Goal: Communication & Community: Answer question/provide support

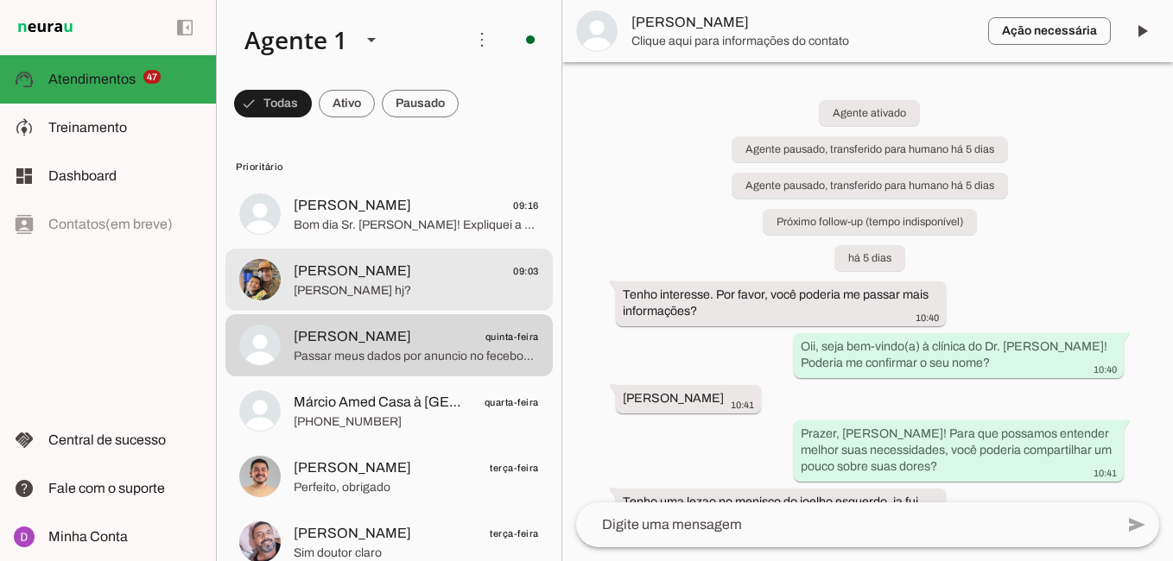
click at [427, 281] on span "[PERSON_NAME] 09:03" at bounding box center [416, 272] width 245 height 22
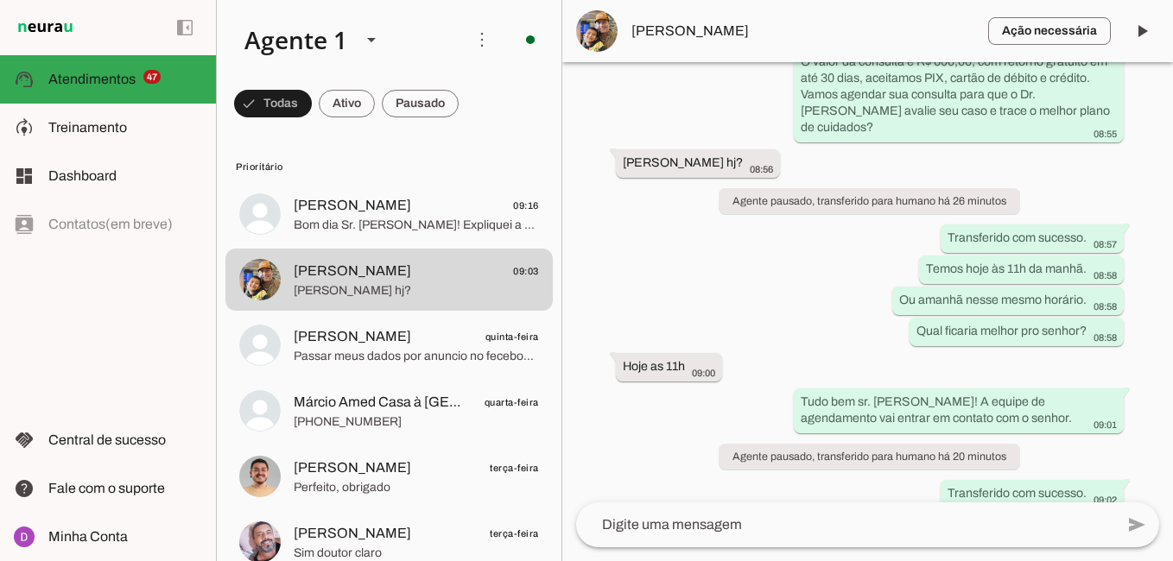
scroll to position [787, 0]
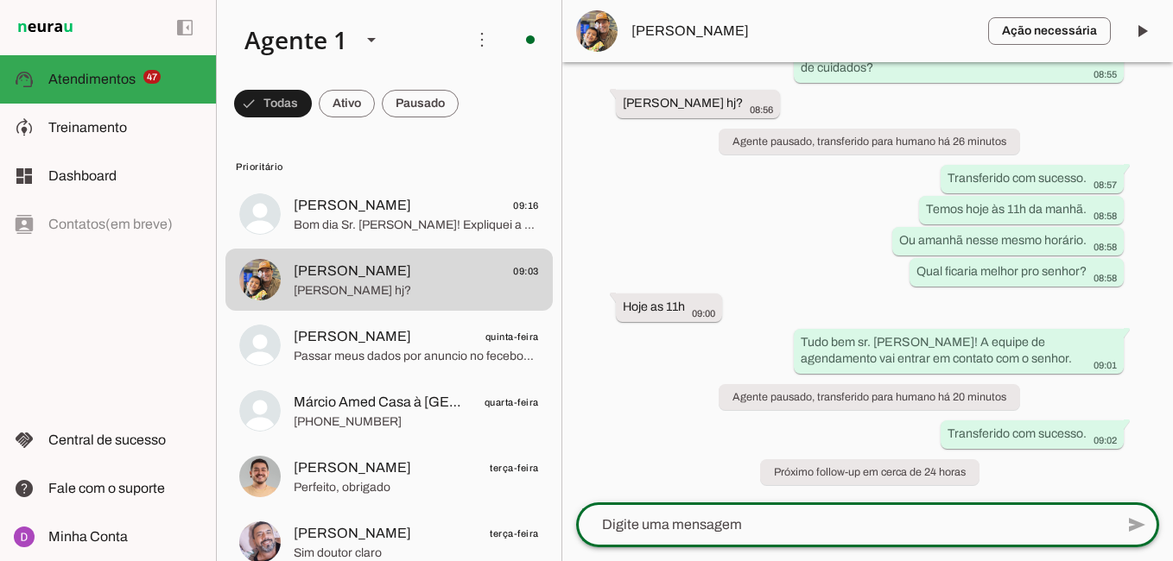
click at [813, 529] on textarea at bounding box center [845, 525] width 538 height 21
click at [763, 527] on textarea at bounding box center [845, 525] width 538 height 21
paste textarea "Maravilha, obrigada! Agora, para agilizar um pouco nosso atendimento no dia da …"
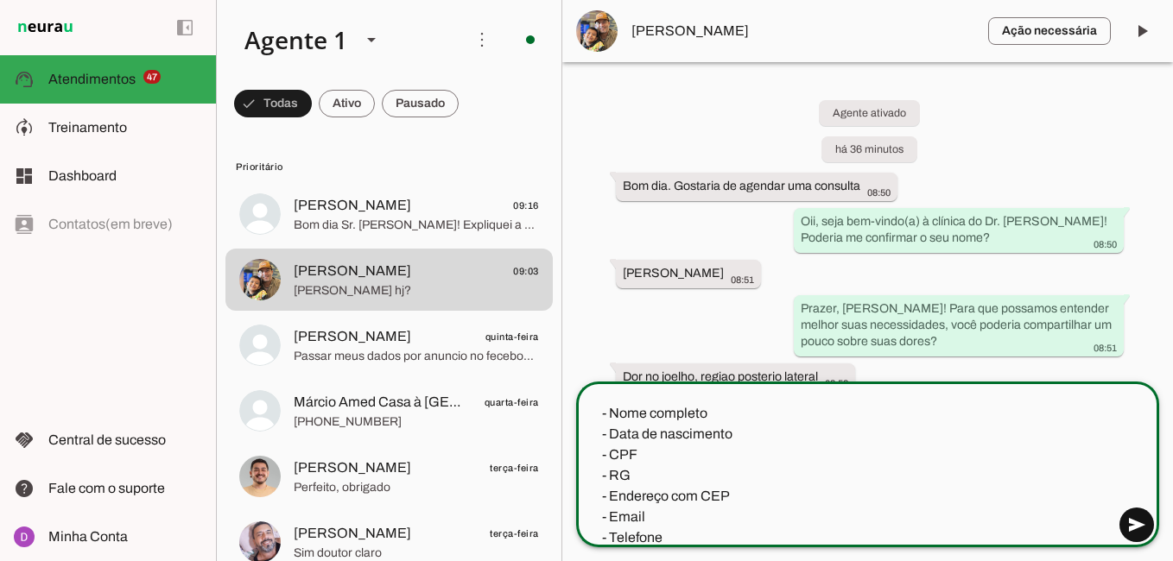
type textarea "Maravilha, obrigada! Agora, para agilizar um pouco nosso atendimento no dia da …"
type md-outlined-text-field "Maravilha, obrigada! Agora, para agilizar um pouco nosso atendimento no dia da …"
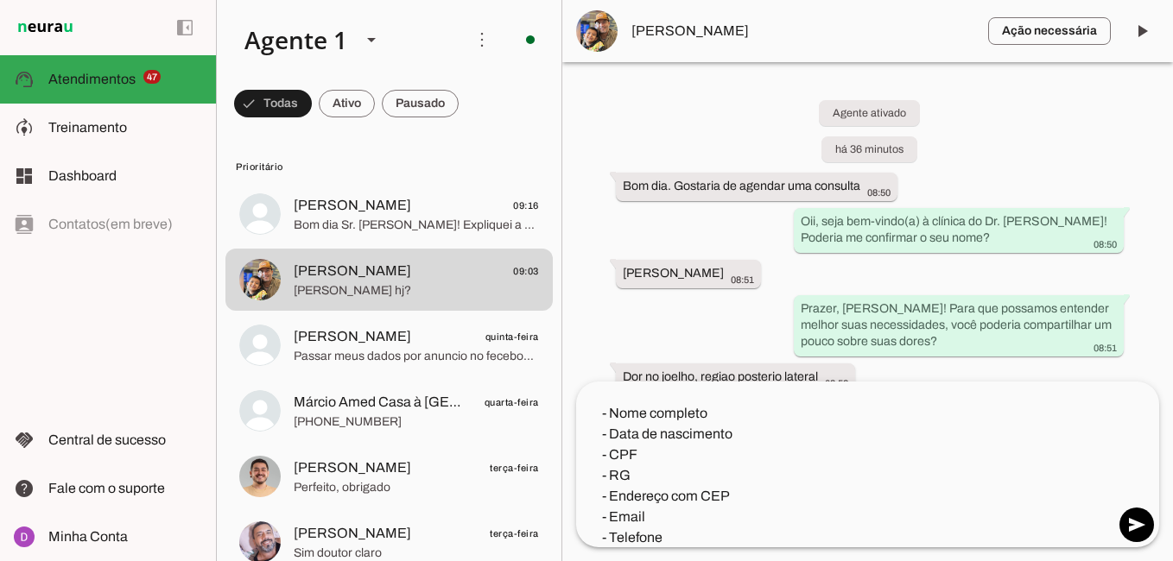
drag, startPoint x: 1134, startPoint y: 523, endPoint x: 928, endPoint y: 504, distance: 206.4
click at [939, 508] on div "add send send 🎤 Recording..." at bounding box center [867, 465] width 583 height 166
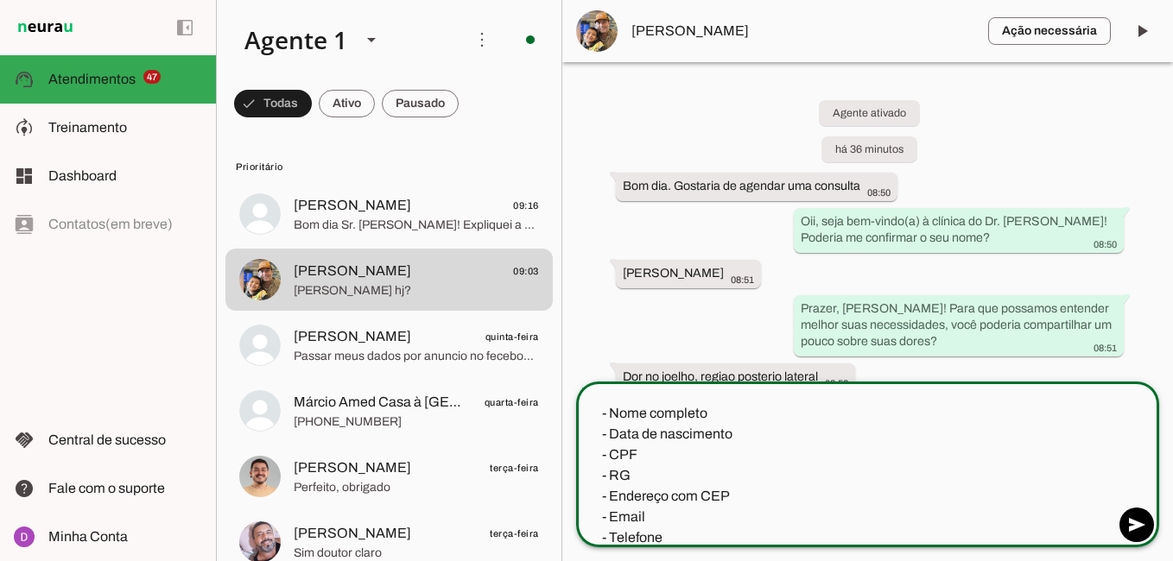
drag, startPoint x: 660, startPoint y: 520, endPoint x: 630, endPoint y: 503, distance: 33.6
click at [630, 503] on textarea "Maravilha, obrigada! Agora, para agilizar um pouco nosso atendimento no dia da …" at bounding box center [845, 462] width 538 height 166
click at [687, 488] on textarea "Maravilha, obrigada! Agora, para agilizar um pouco nosso atendimento no dia da …" at bounding box center [845, 462] width 538 height 166
click at [758, 493] on textarea "Maravilha, obrigada! Agora, para agilizar um pouco nosso atendimento no dia da …" at bounding box center [845, 462] width 538 height 166
drag, startPoint x: 739, startPoint y: 493, endPoint x: 582, endPoint y: 455, distance: 161.7
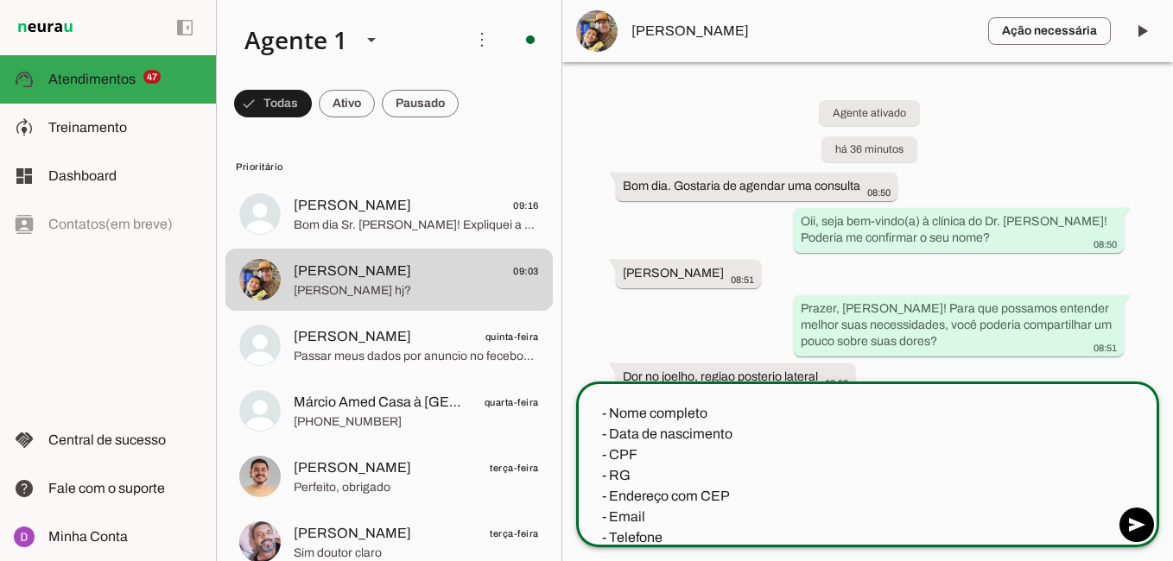
click at [582, 455] on textarea "Maravilha, obrigada! Agora, para agilizar um pouco nosso atendimento no dia da …" at bounding box center [845, 462] width 538 height 166
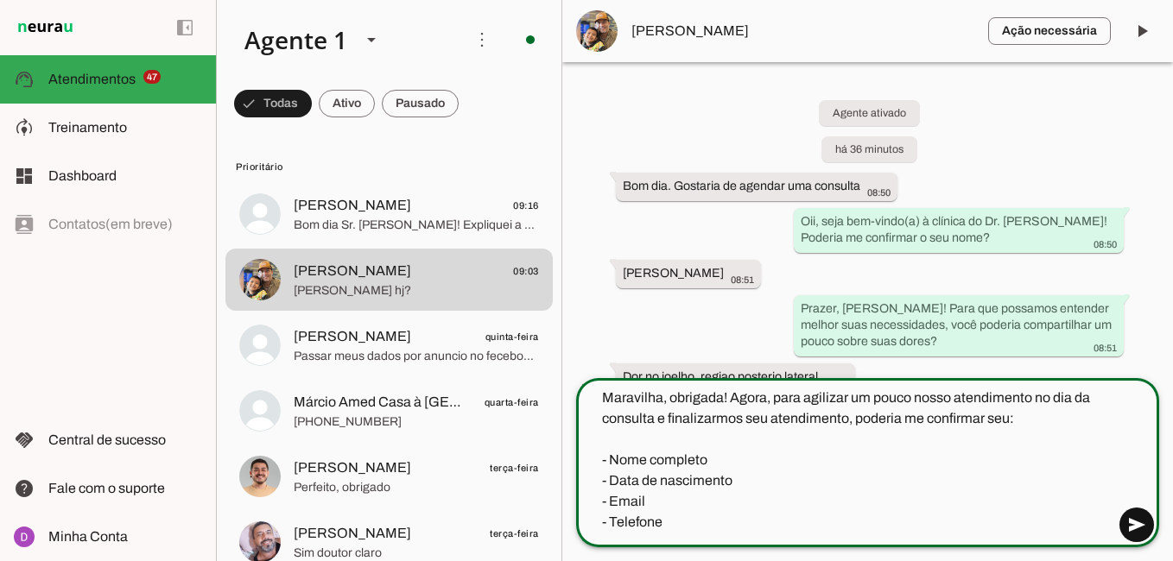
type textarea "Maravilha, obrigada! Agora, para agilizar um pouco nosso atendimento no dia da …"
type md-outlined-text-field "Maravilha, obrigada! Agora, para agilizar um pouco nosso atendimento no dia da …"
click at [1130, 513] on span at bounding box center [1136, 524] width 41 height 41
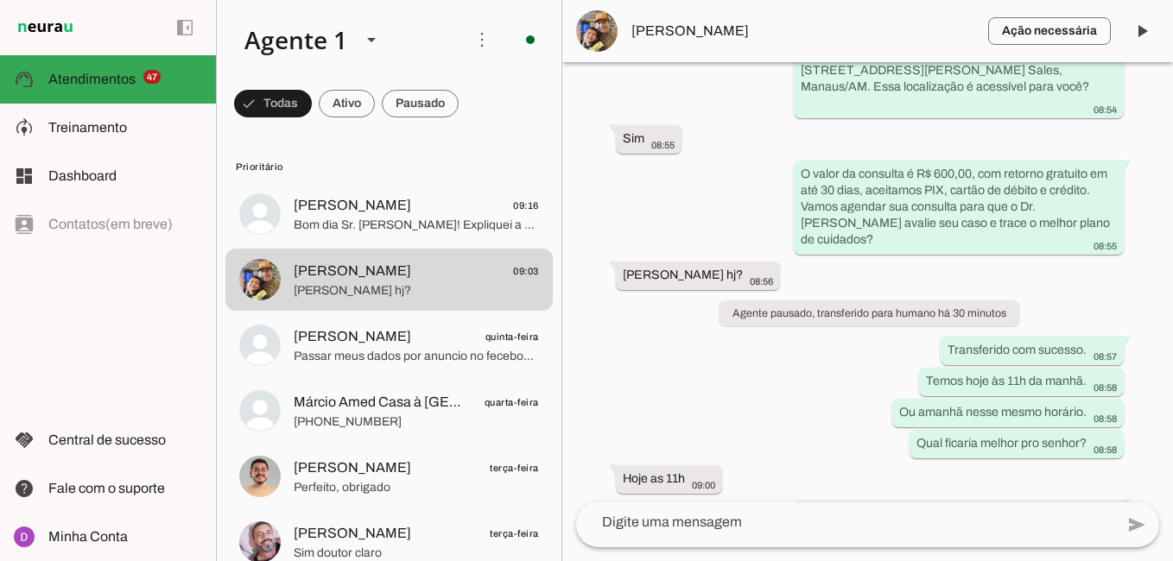
scroll to position [898, 0]
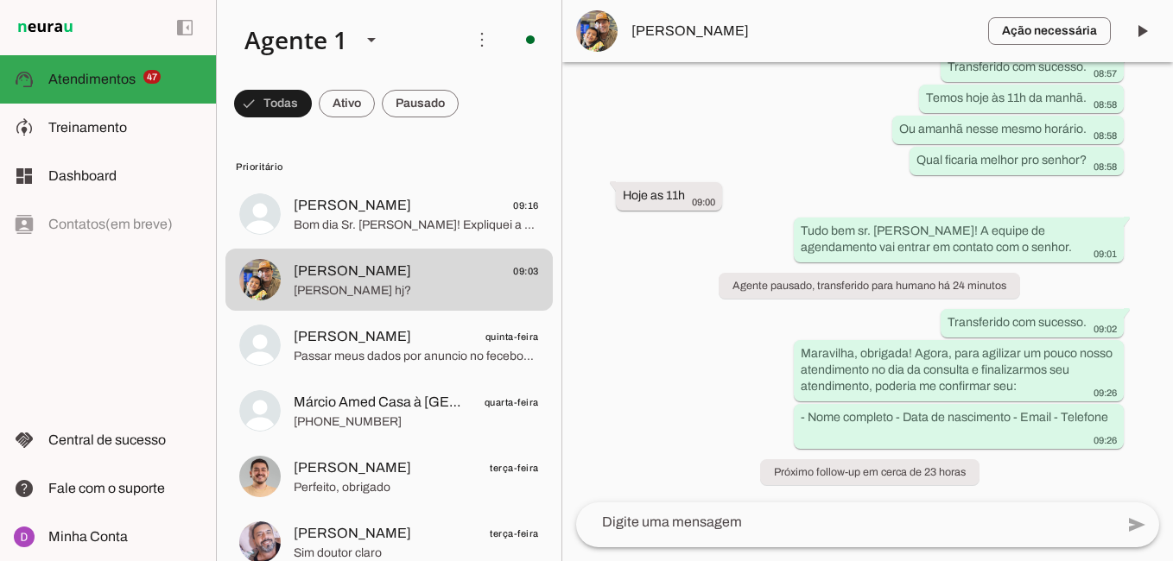
click at [770, 522] on textarea at bounding box center [845, 522] width 538 height 21
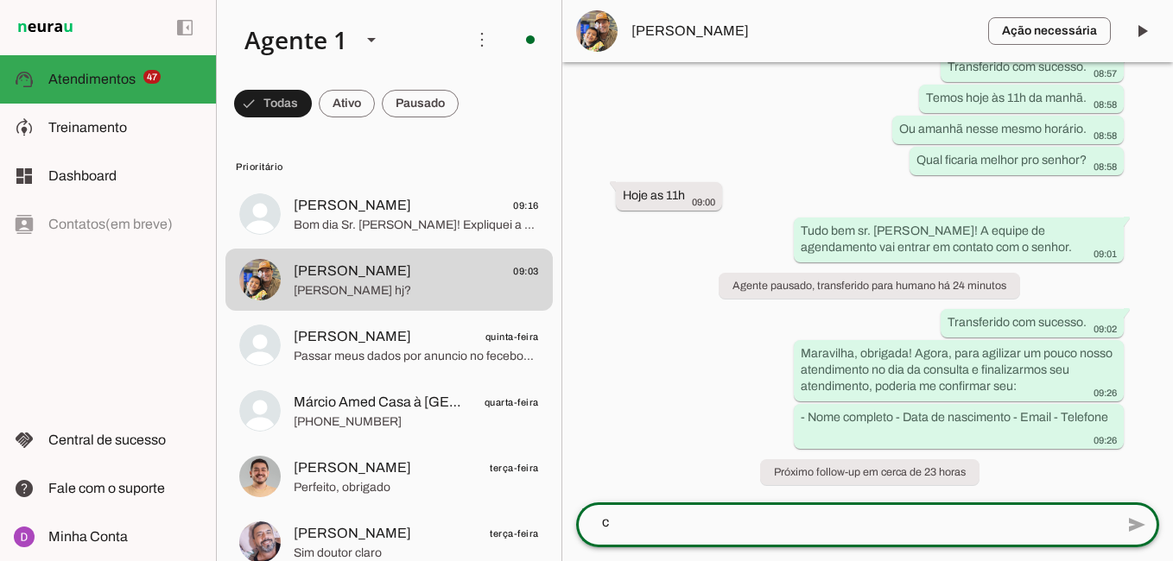
scroll to position [0, 0]
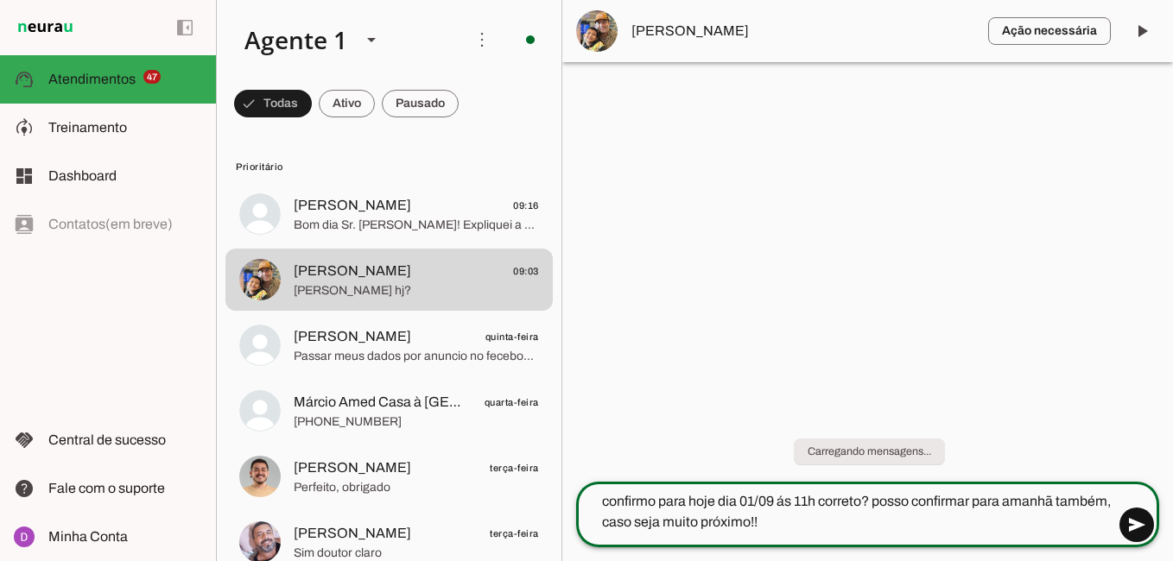
type textarea "confirmo para hoje dia 01/09 ás 11h correto? posso confirmar para amanhã também…"
type md-outlined-text-field "confirmo para hoje dia 01/09 ás 11h correto? posso confirmar para amanhã também…"
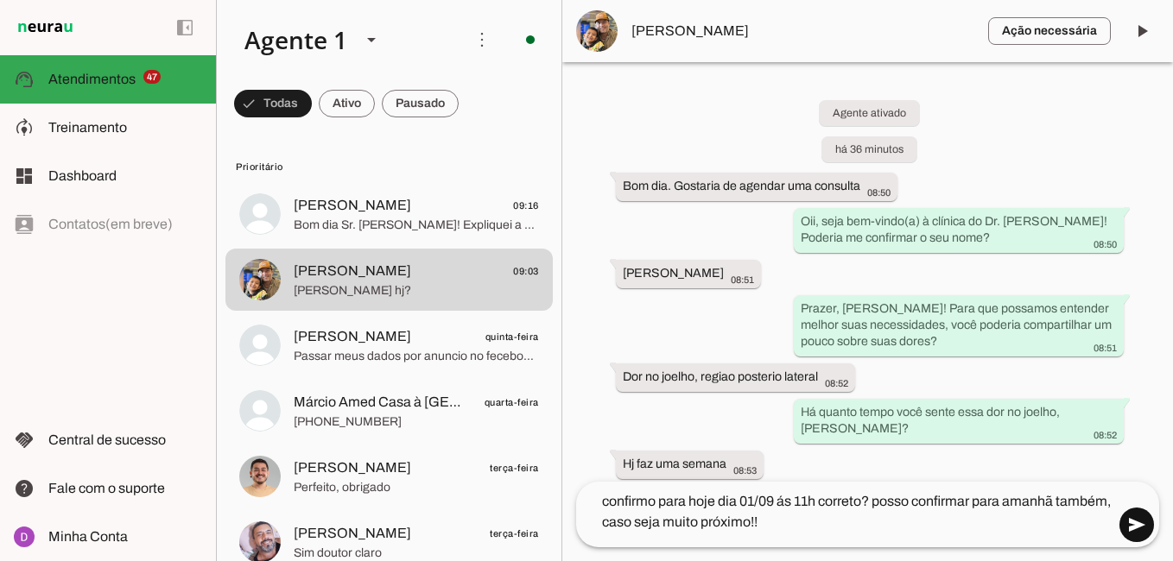
click at [1136, 519] on span at bounding box center [1136, 524] width 41 height 41
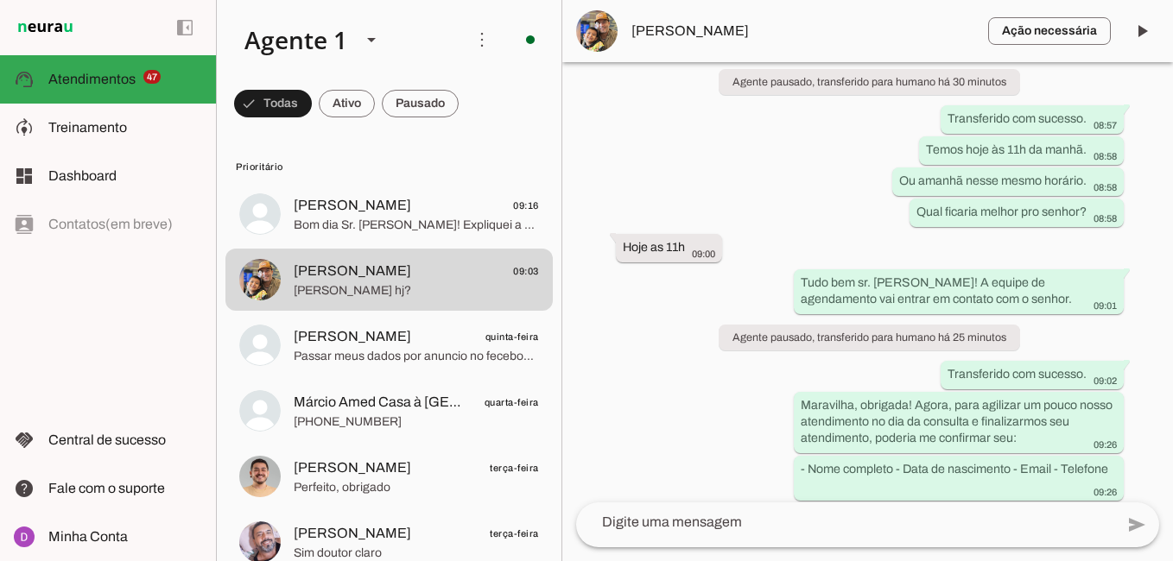
scroll to position [962, 0]
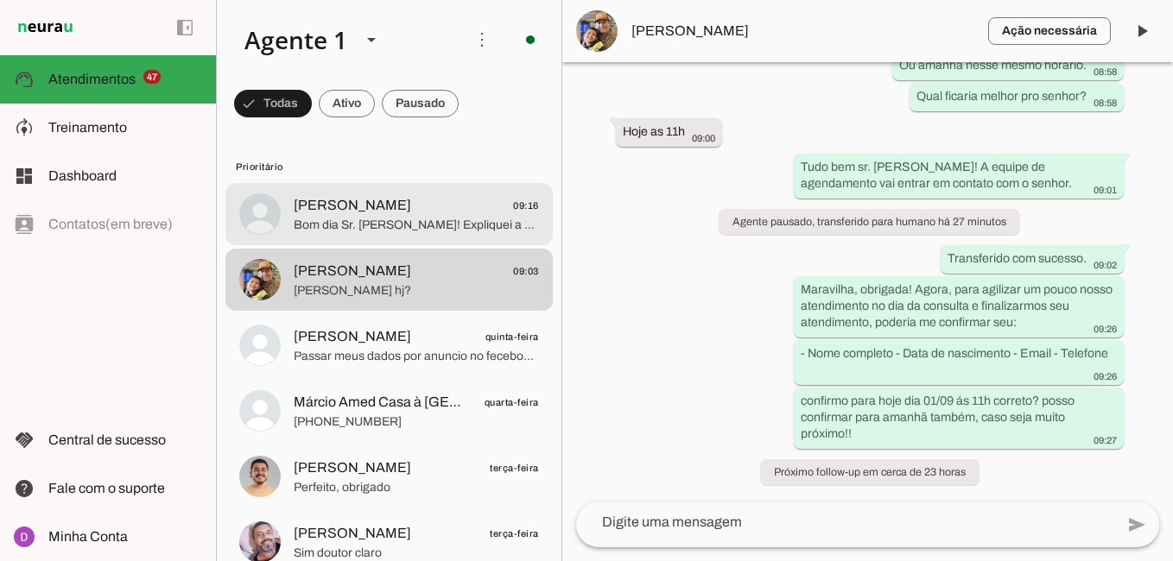
click at [378, 237] on md-item "[PERSON_NAME] 09:16 Bom dia Sr. [PERSON_NAME]! Expliquei a situação pro Dr. [PE…" at bounding box center [388, 214] width 327 height 62
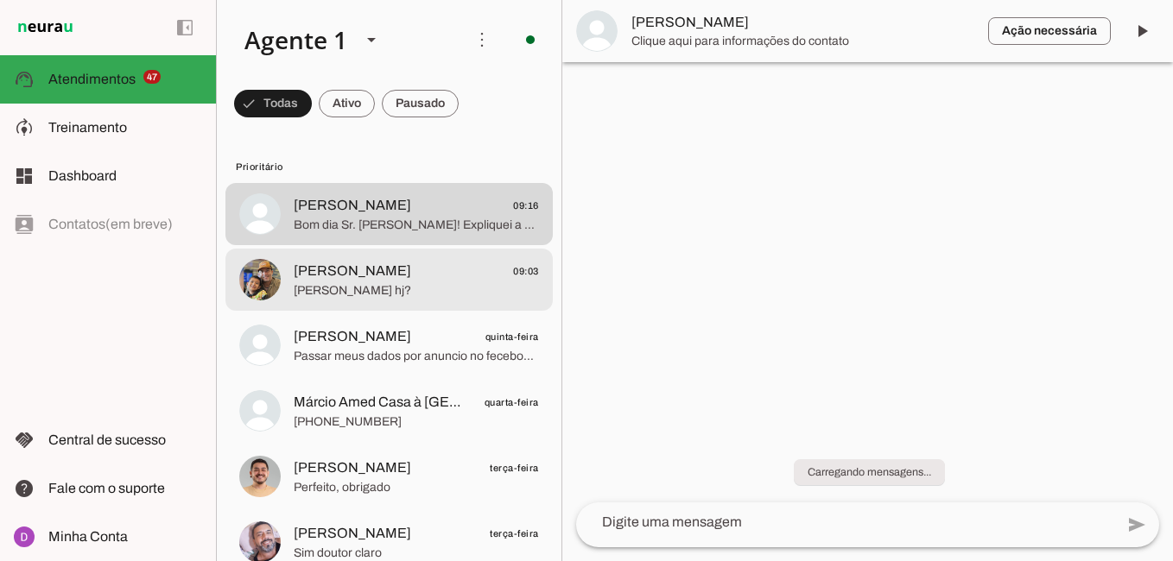
click at [392, 284] on span "[PERSON_NAME] hj?" at bounding box center [416, 290] width 245 height 17
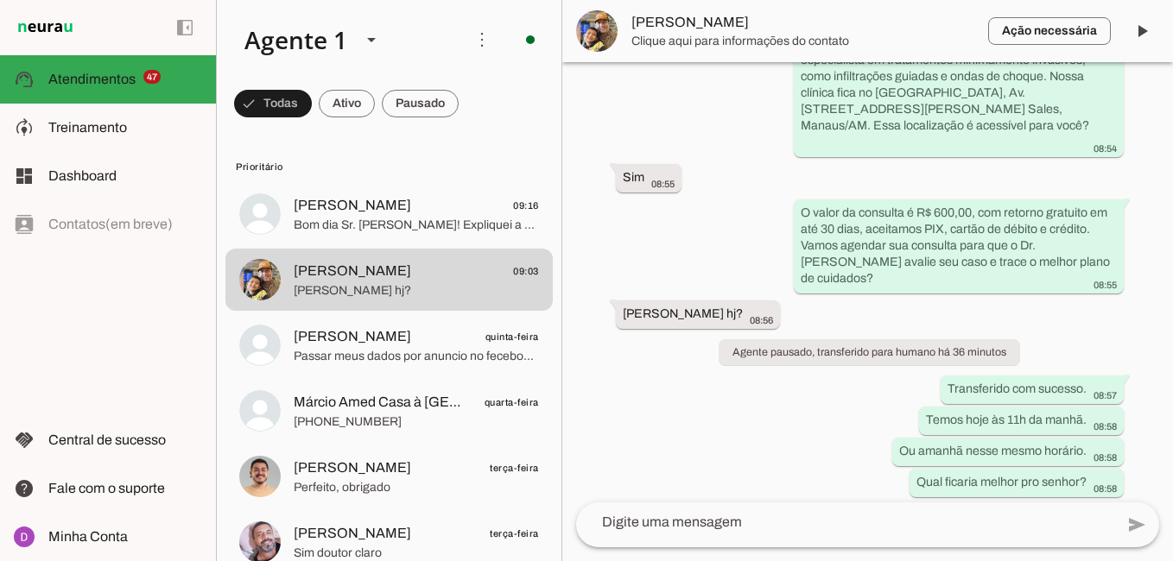
scroll to position [962, 0]
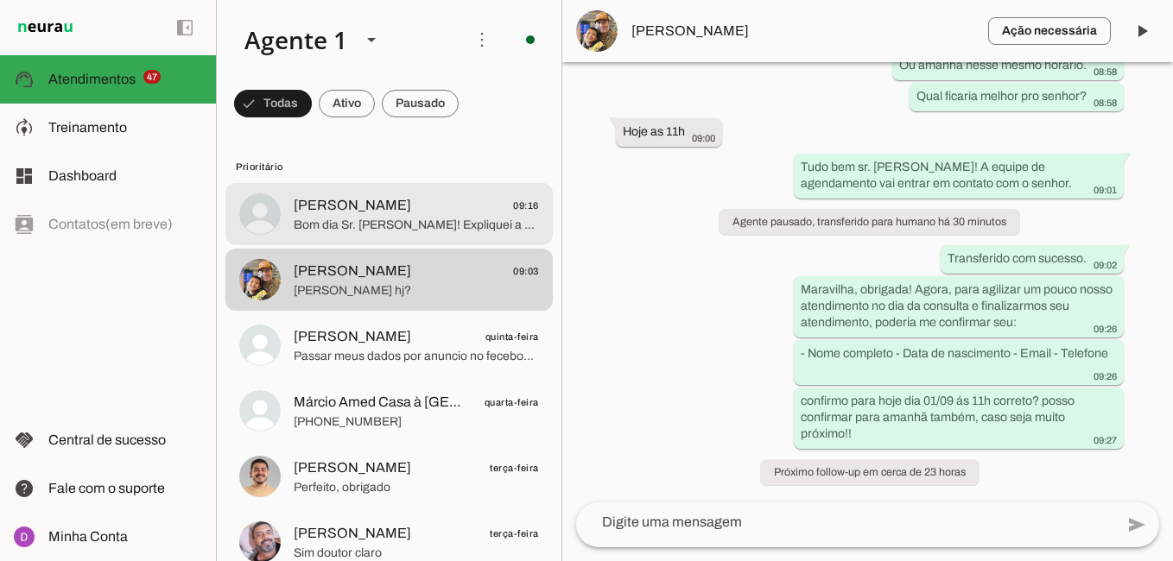
click at [400, 222] on span "Bom dia Sr. [PERSON_NAME]! Expliquei a situação pro Dr. [PERSON_NAME] e ele me …" at bounding box center [416, 225] width 245 height 17
